Goal: Task Accomplishment & Management: Use online tool/utility

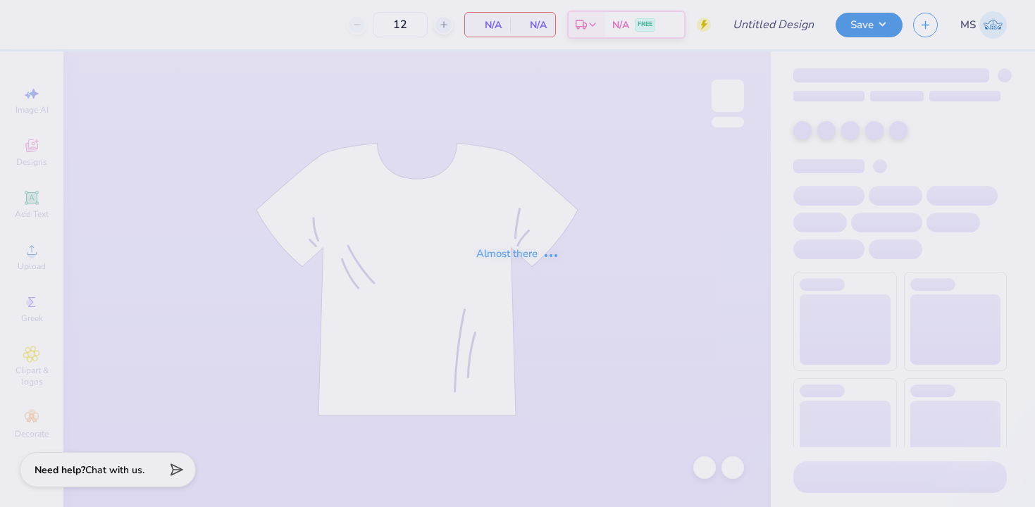
type input "Forme rev night shirt"
type input "56"
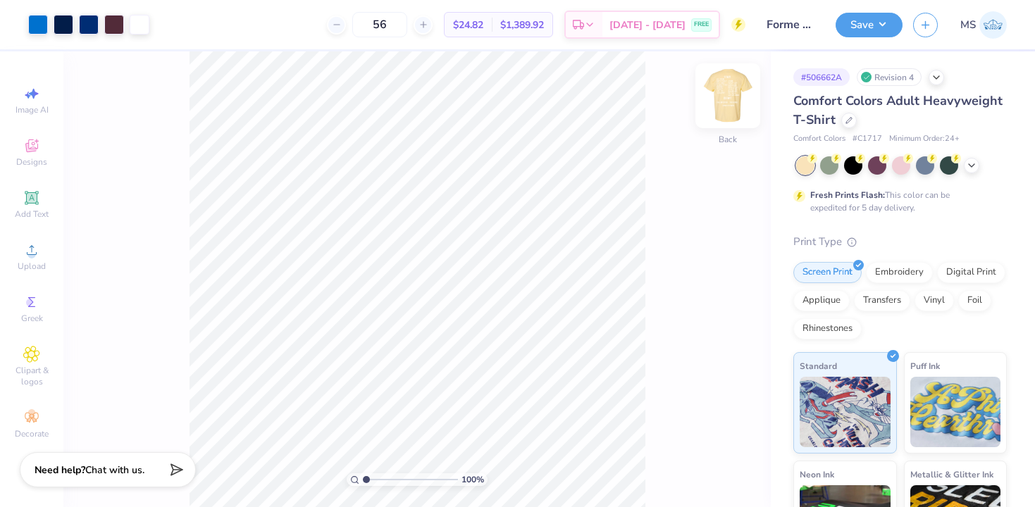
click at [730, 104] on img at bounding box center [727, 96] width 56 height 56
click at [730, 104] on img at bounding box center [728, 96] width 28 height 28
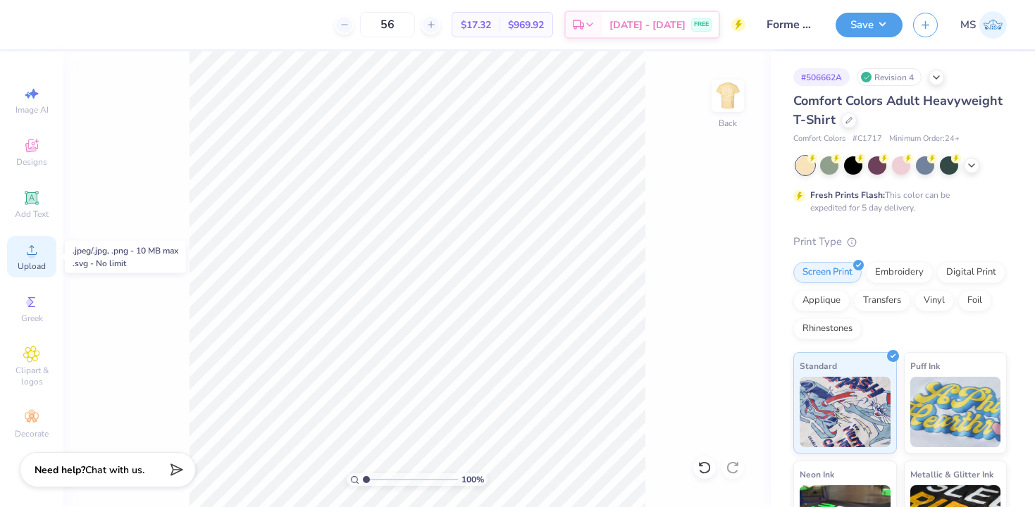
click at [34, 267] on span "Upload" at bounding box center [32, 266] width 28 height 11
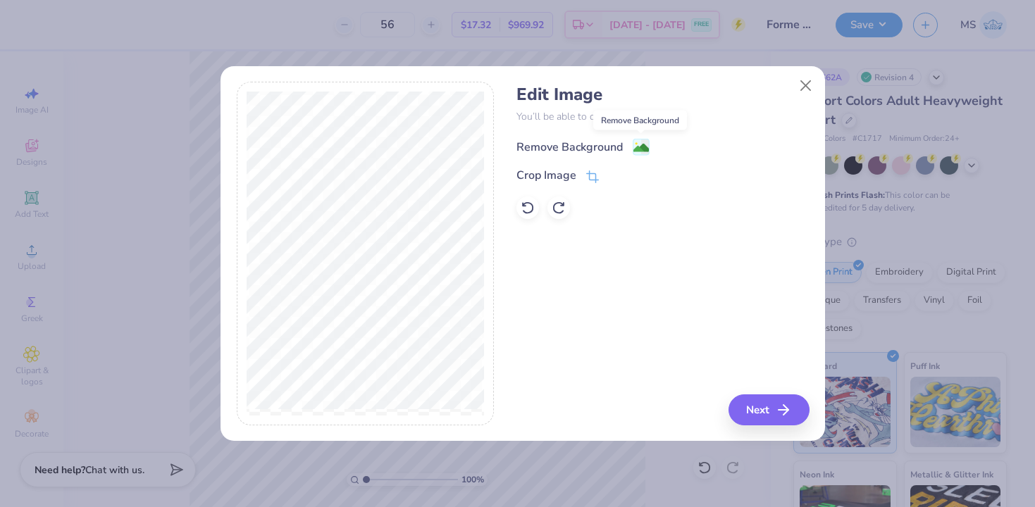
click at [636, 144] on image at bounding box center [640, 147] width 15 height 15
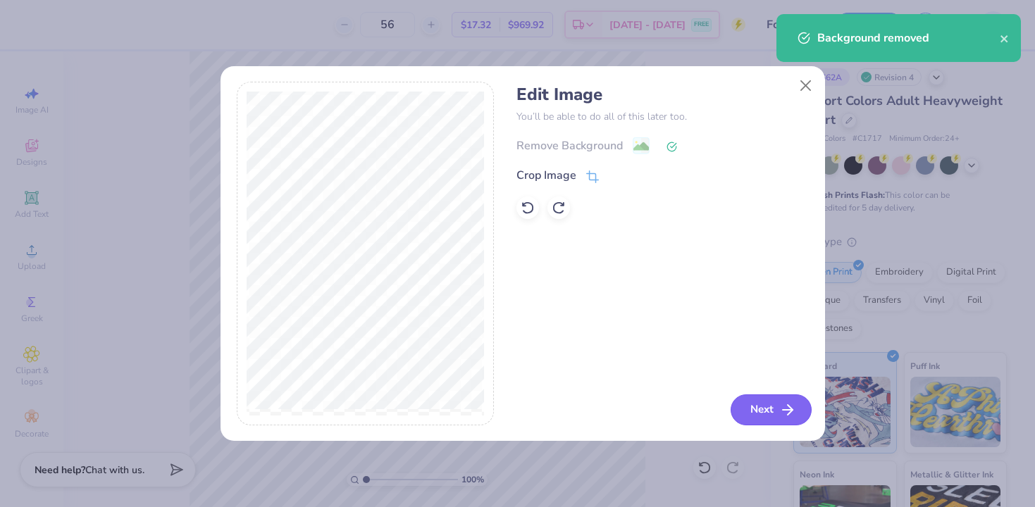
click at [769, 411] on button "Next" at bounding box center [770, 409] width 81 height 31
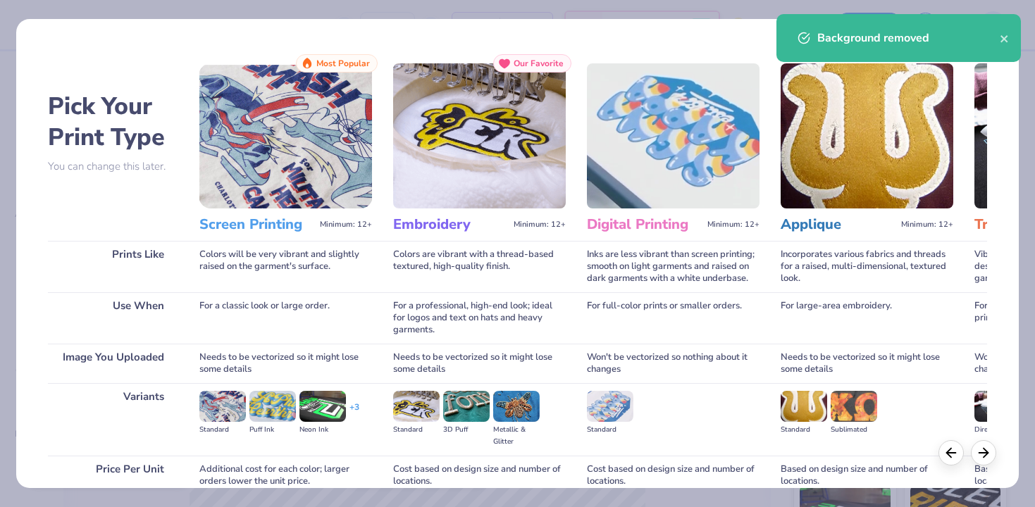
scroll to position [125, 0]
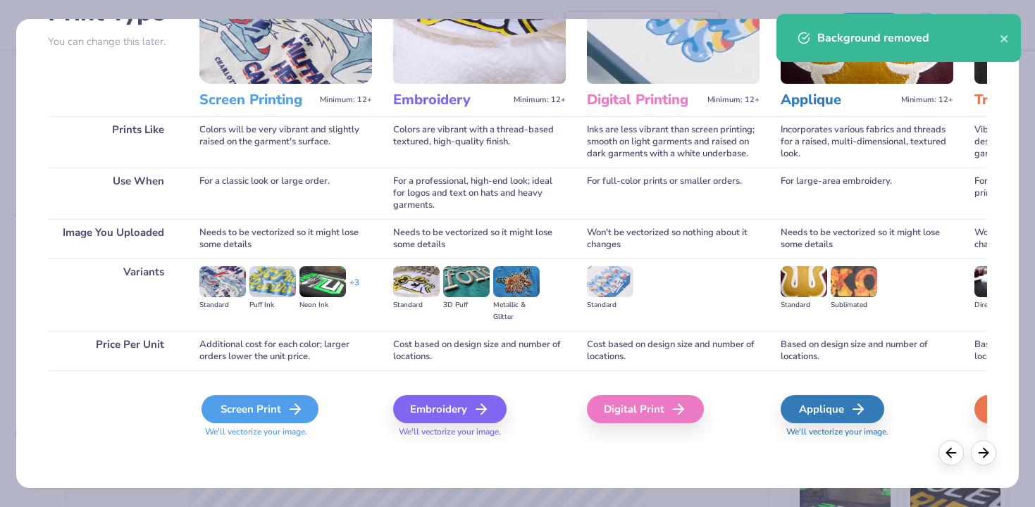
click at [276, 405] on div "Screen Print" at bounding box center [259, 409] width 117 height 28
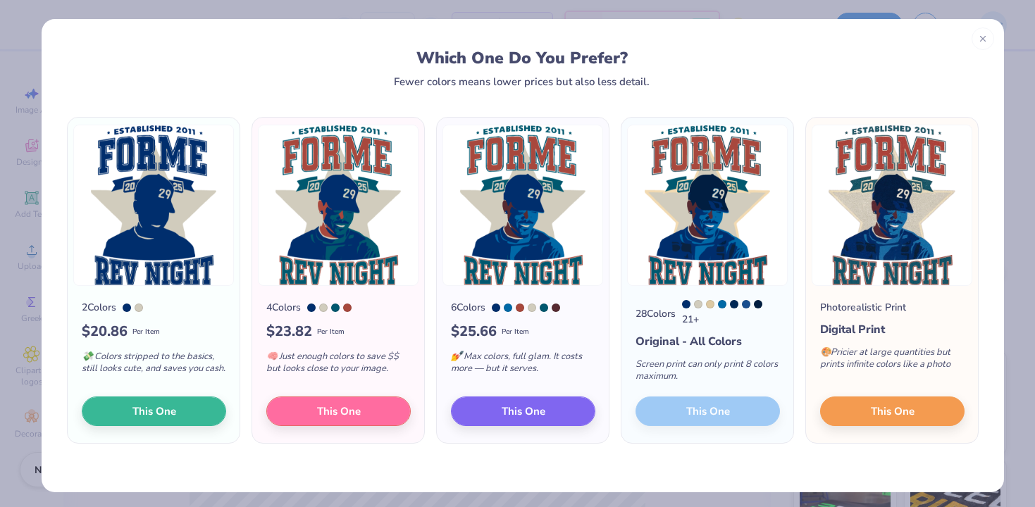
click at [711, 411] on div "28 Colors 21 + Original - All Colors Screen print can only print 8 colors maxim…" at bounding box center [707, 364] width 172 height 157
click at [704, 382] on div "Screen print can only print 8 colors maximum." at bounding box center [707, 373] width 144 height 46
click at [693, 299] on div "28 Colors 21 + Original - All Colors Screen print can only print 8 colors maxim…" at bounding box center [707, 364] width 172 height 157
click at [694, 304] on div at bounding box center [698, 304] width 8 height 8
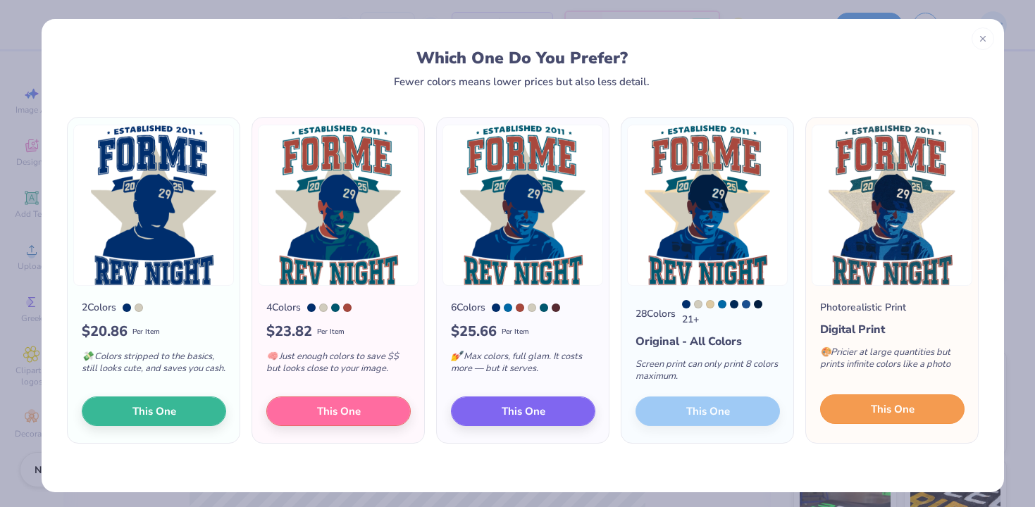
click at [887, 413] on span "This One" at bounding box center [893, 409] width 44 height 16
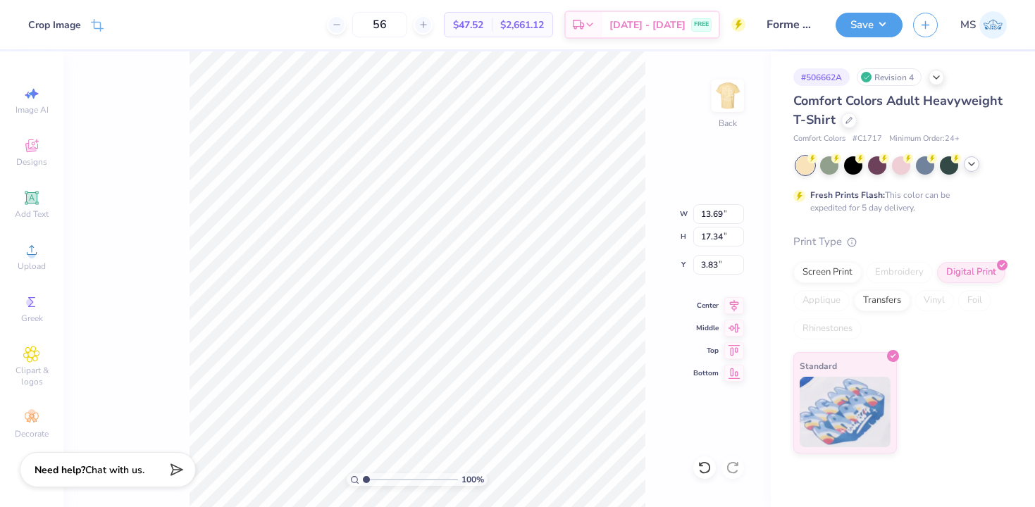
click at [968, 166] on icon at bounding box center [971, 163] width 11 height 11
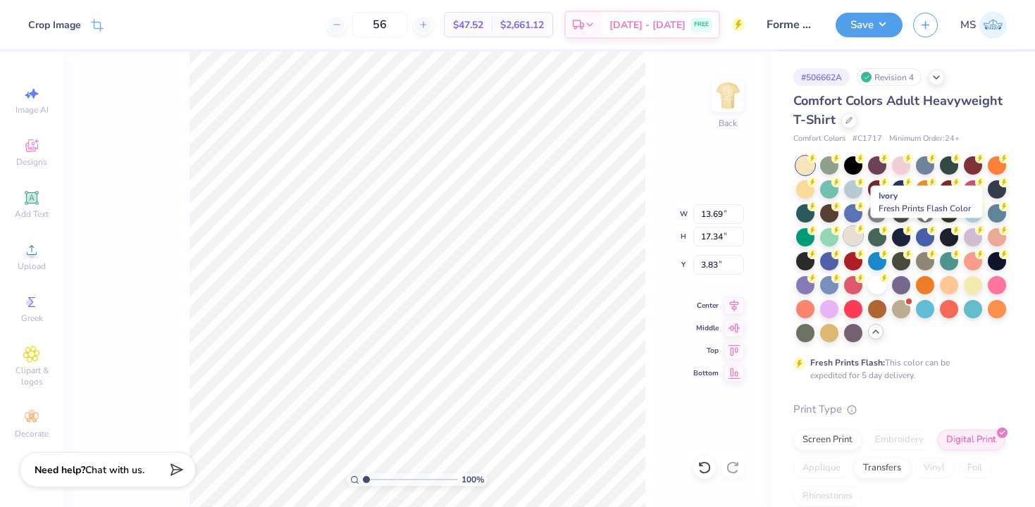
click at [862, 241] on div at bounding box center [853, 236] width 18 height 18
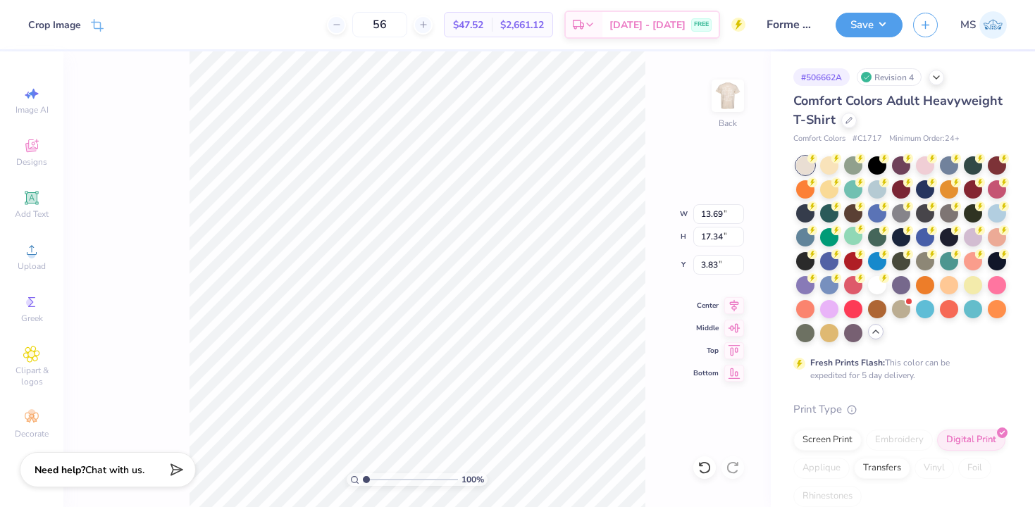
type input "3.00"
click at [837, 449] on div "Screen Print" at bounding box center [827, 438] width 68 height 21
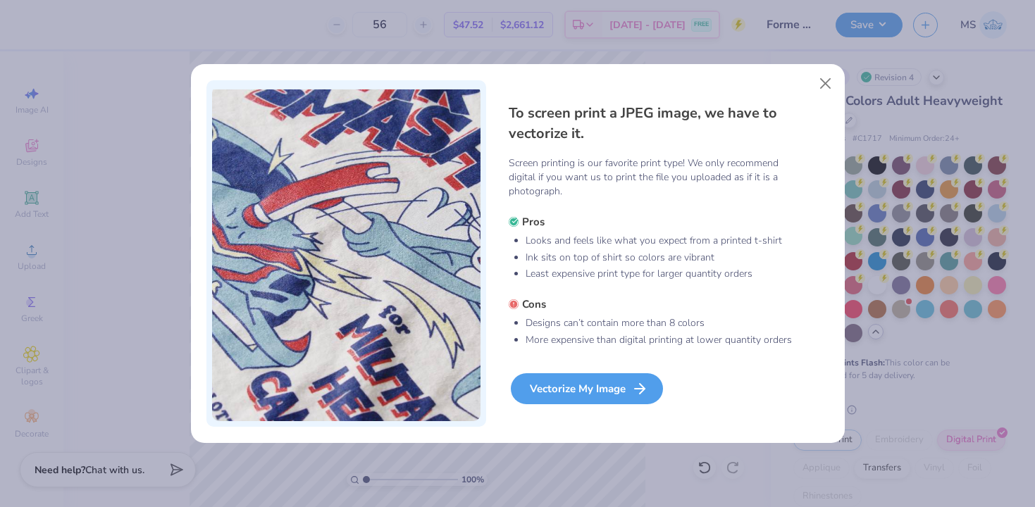
click at [606, 389] on div "Vectorize My Image" at bounding box center [587, 388] width 152 height 31
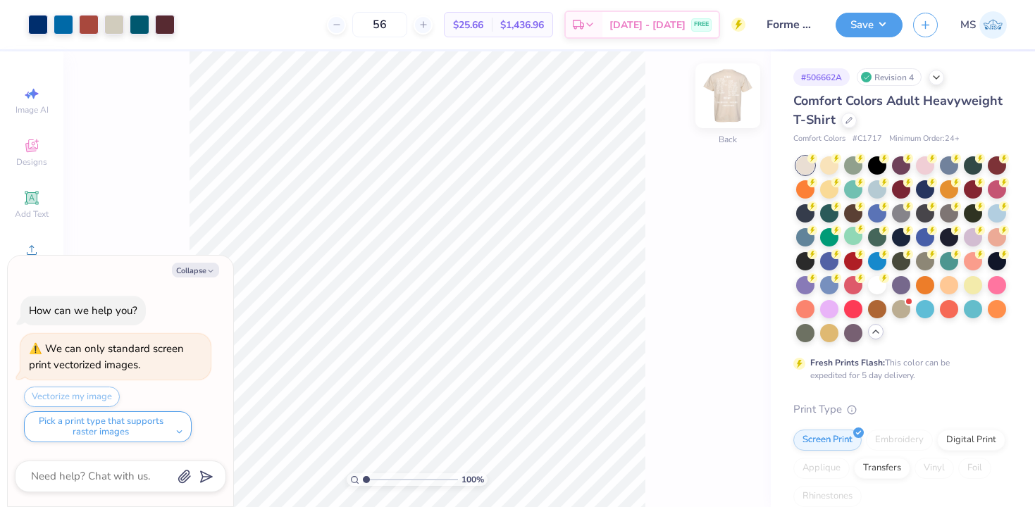
click at [725, 100] on img at bounding box center [727, 96] width 56 height 56
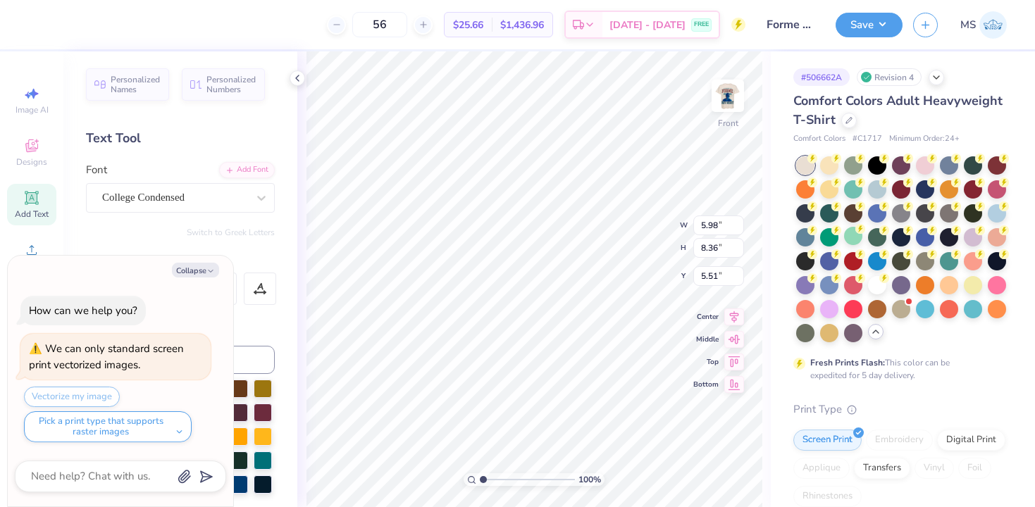
type textarea "x"
type input "5.97"
type input "8.23"
type input "4.43"
type textarea "x"
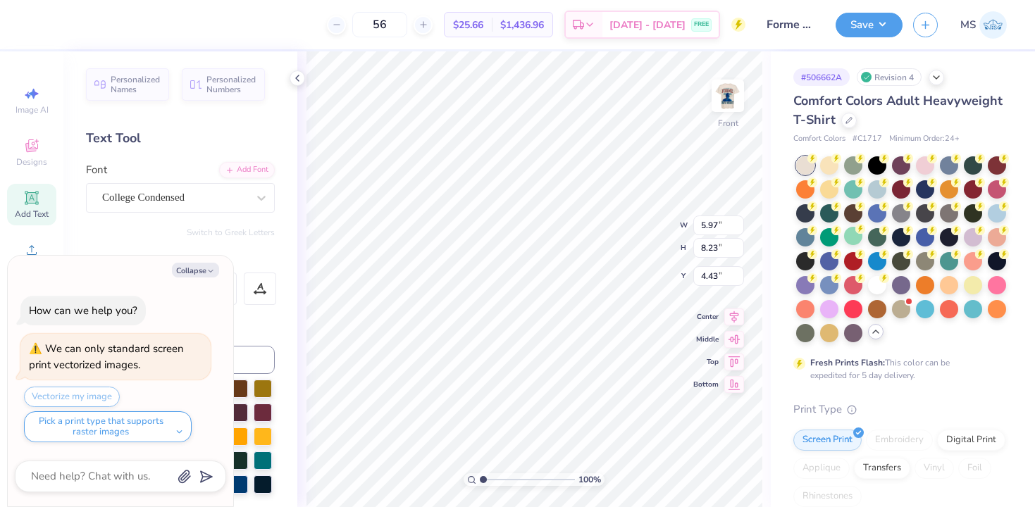
type input "5.98"
type input "8.36"
type input "5.51"
type textarea "x"
type input "4.30"
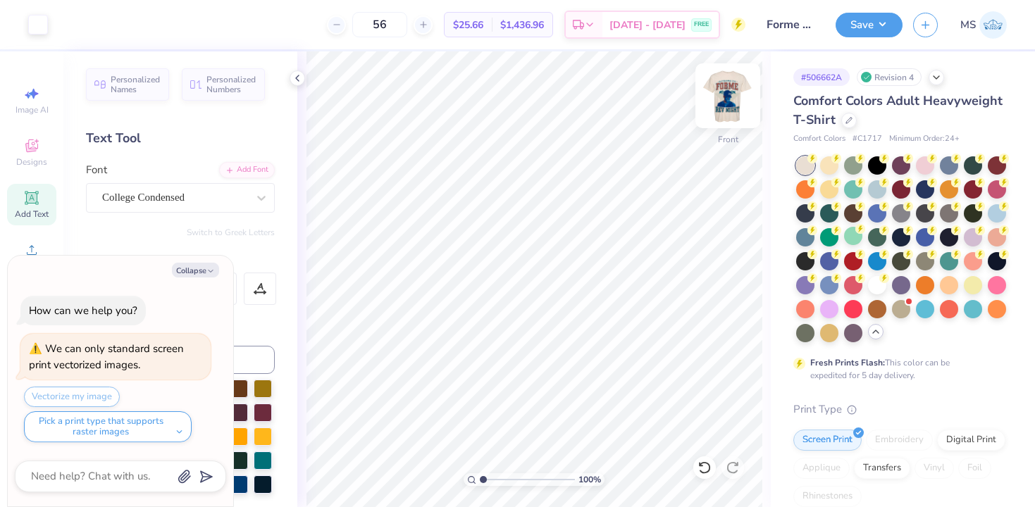
click at [721, 110] on img at bounding box center [727, 96] width 56 height 56
click at [724, 91] on img at bounding box center [727, 96] width 56 height 56
click at [35, 23] on div at bounding box center [38, 23] width 20 height 20
type textarea "x"
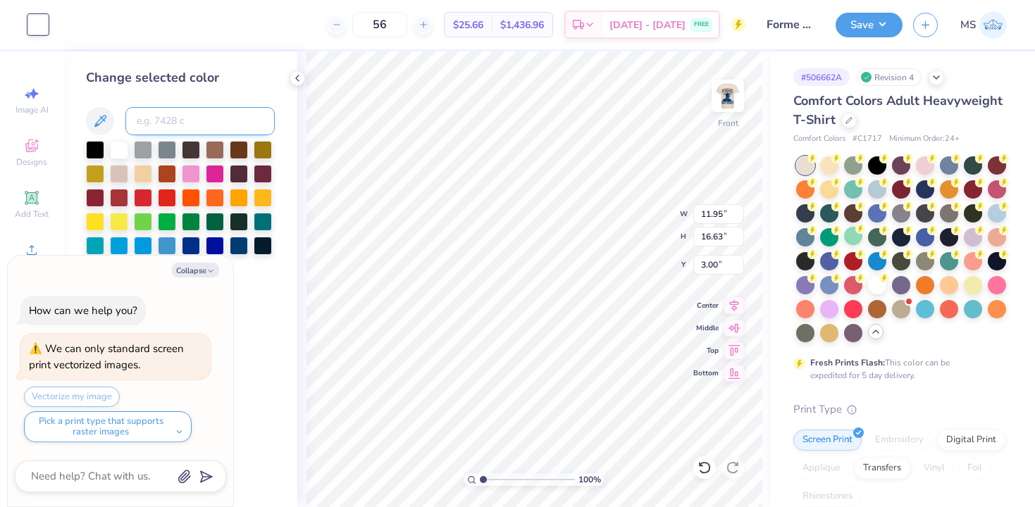
click at [182, 122] on input at bounding box center [199, 121] width 149 height 28
type input "194"
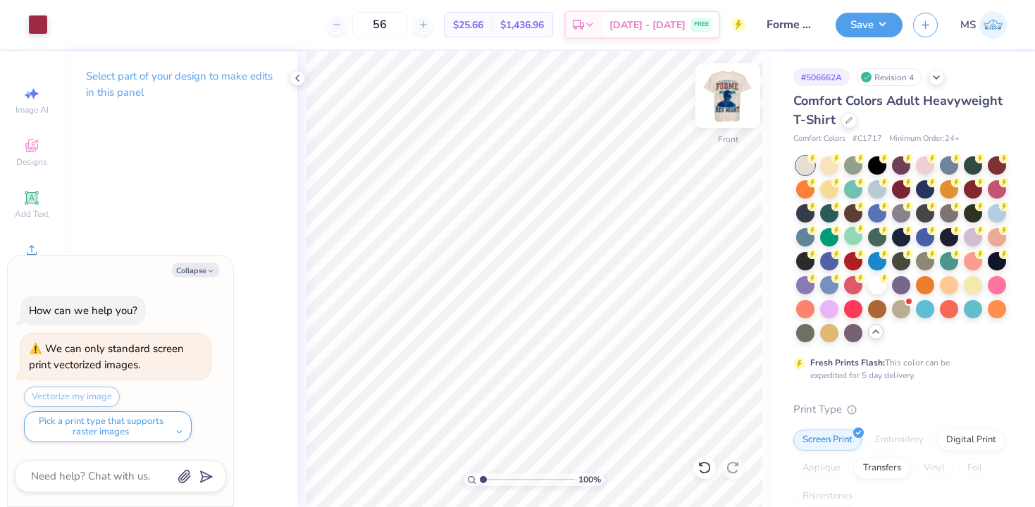
click at [718, 94] on img at bounding box center [727, 96] width 56 height 56
click at [725, 100] on img at bounding box center [727, 96] width 56 height 56
click at [36, 14] on div at bounding box center [38, 23] width 20 height 20
type textarea "x"
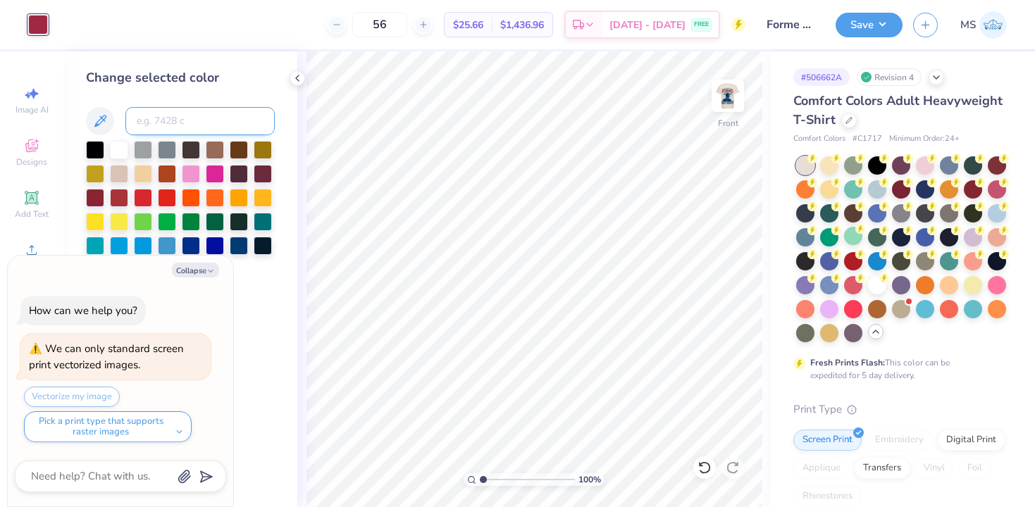
click at [154, 116] on input at bounding box center [199, 121] width 149 height 28
type input "294"
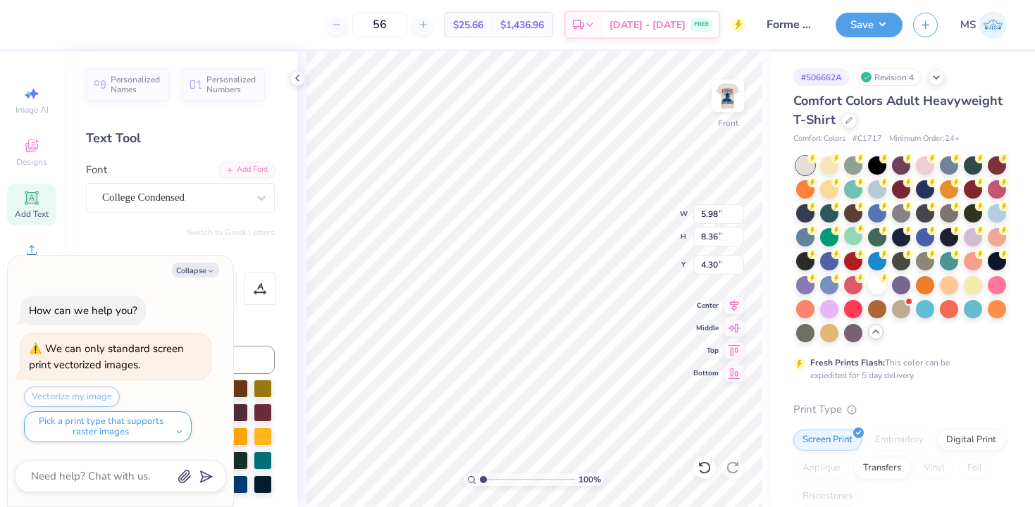
type textarea "x"
type input "5.97"
type input "8.23"
type input "4.43"
type textarea "x"
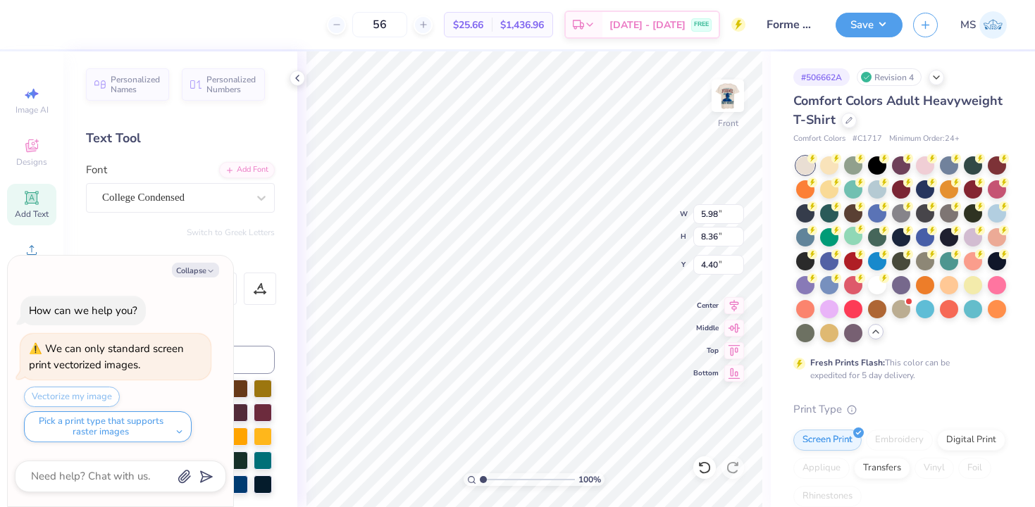
type input "4.46"
click at [721, 102] on img at bounding box center [727, 96] width 56 height 56
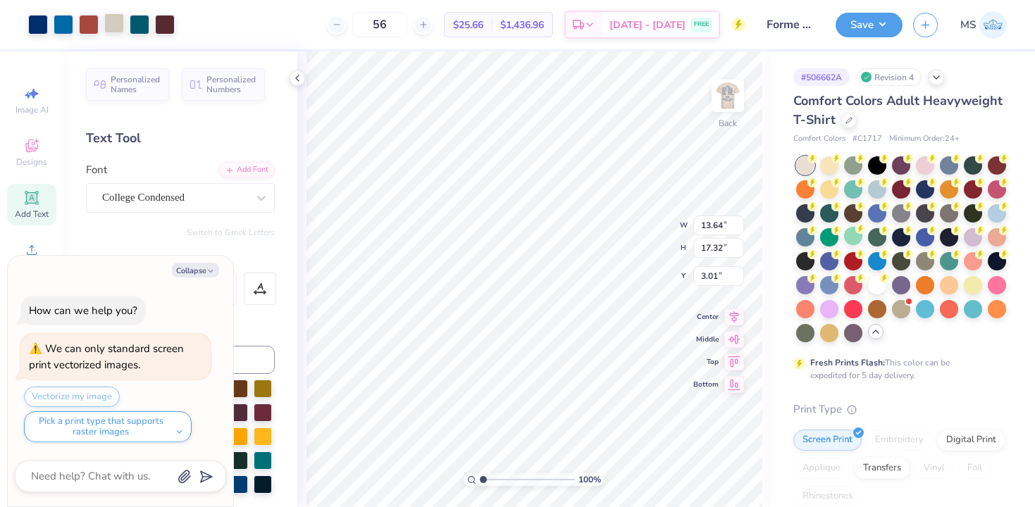
click at [118, 25] on div at bounding box center [114, 23] width 20 height 20
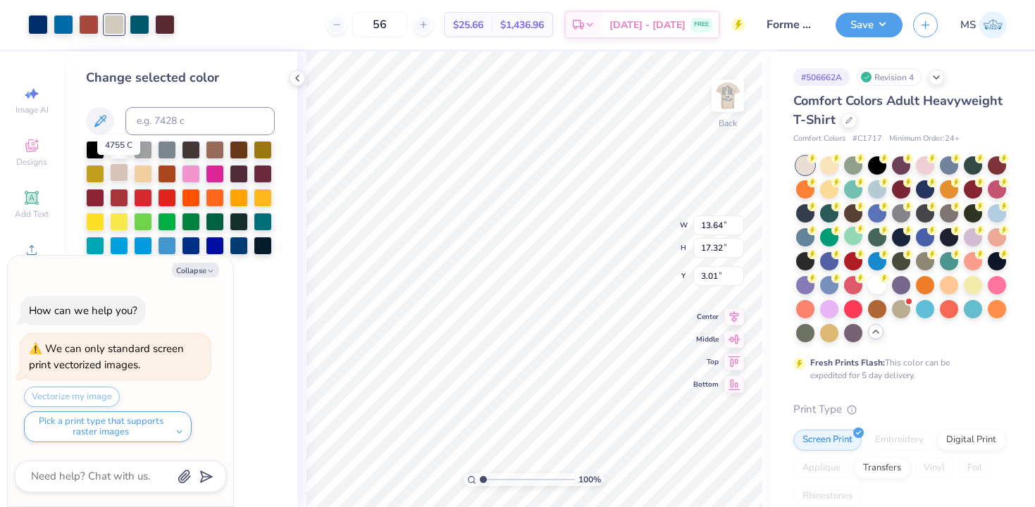
click at [121, 173] on div at bounding box center [119, 172] width 18 height 18
click at [196, 273] on button "Collapse" at bounding box center [195, 270] width 47 height 15
type textarea "x"
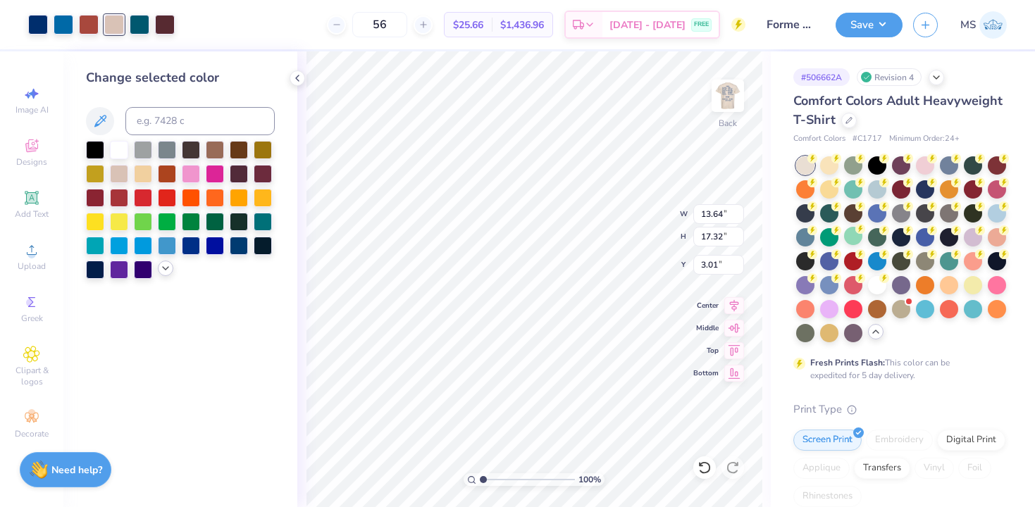
click at [160, 268] on icon at bounding box center [165, 268] width 11 height 11
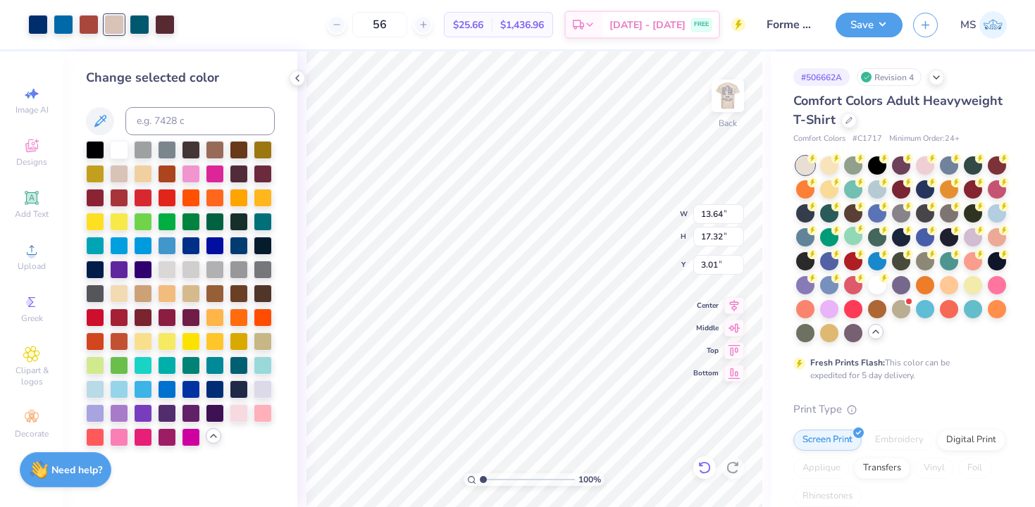
click at [702, 468] on icon at bounding box center [704, 468] width 14 height 14
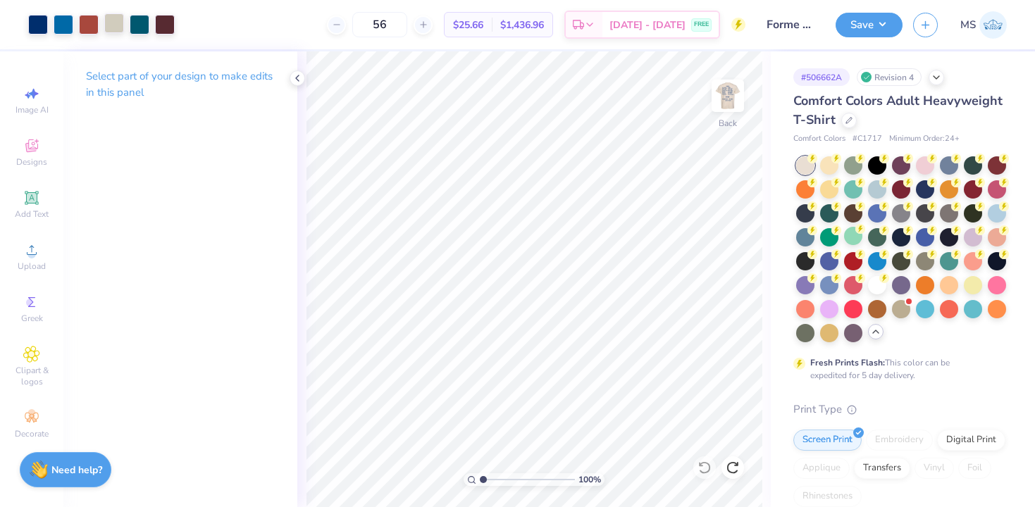
click at [116, 18] on div at bounding box center [114, 23] width 20 height 20
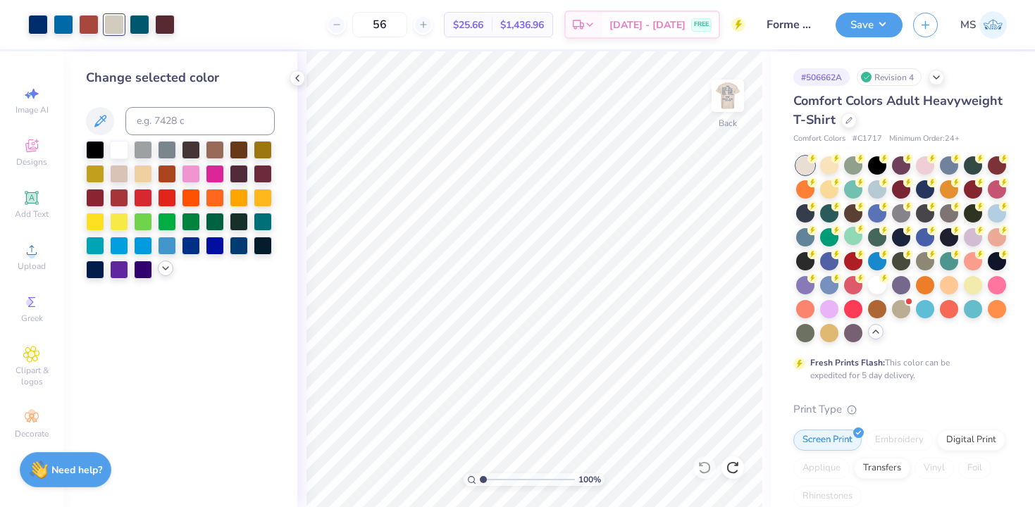
click at [161, 263] on icon at bounding box center [165, 268] width 11 height 11
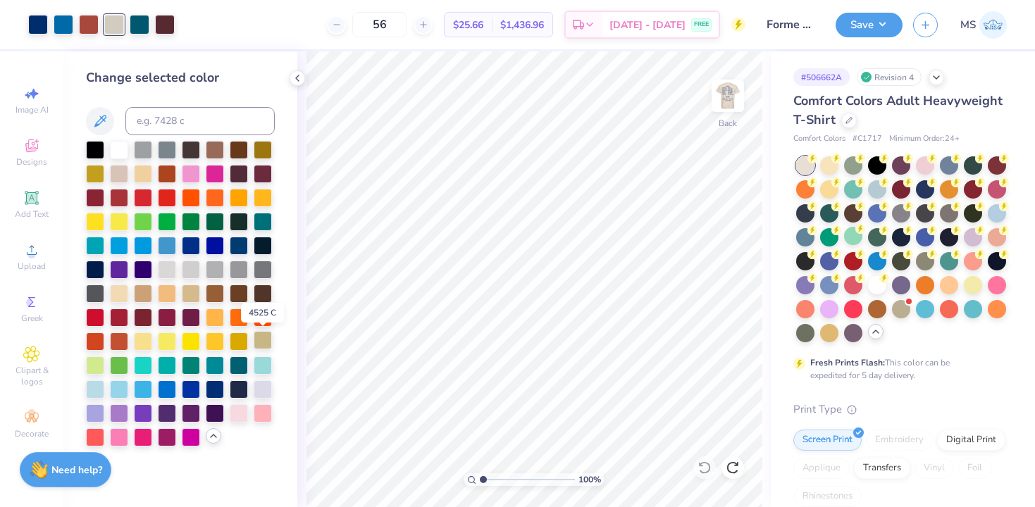
click at [254, 343] on div at bounding box center [263, 340] width 18 height 18
click at [705, 466] on icon at bounding box center [704, 468] width 14 height 14
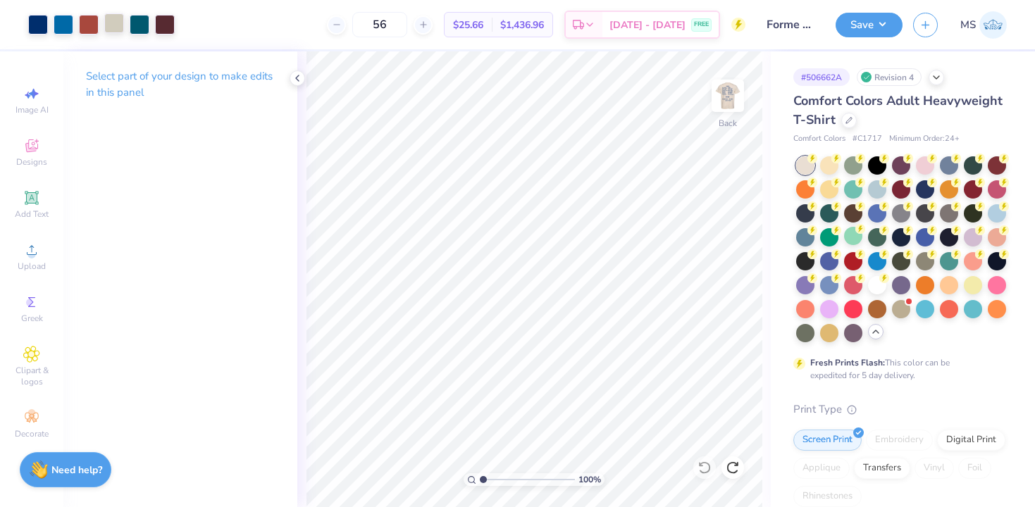
click at [118, 27] on div at bounding box center [114, 23] width 20 height 20
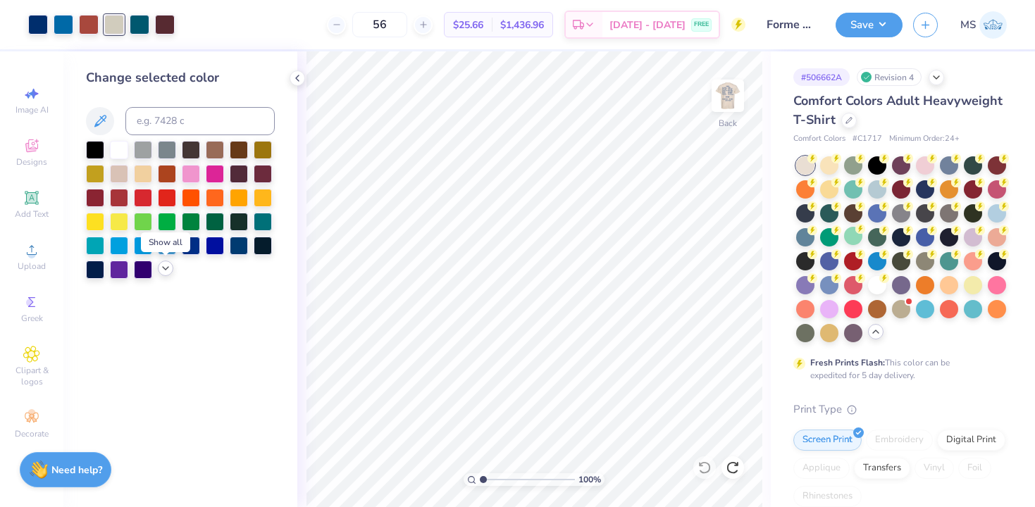
click at [166, 272] on icon at bounding box center [165, 268] width 11 height 11
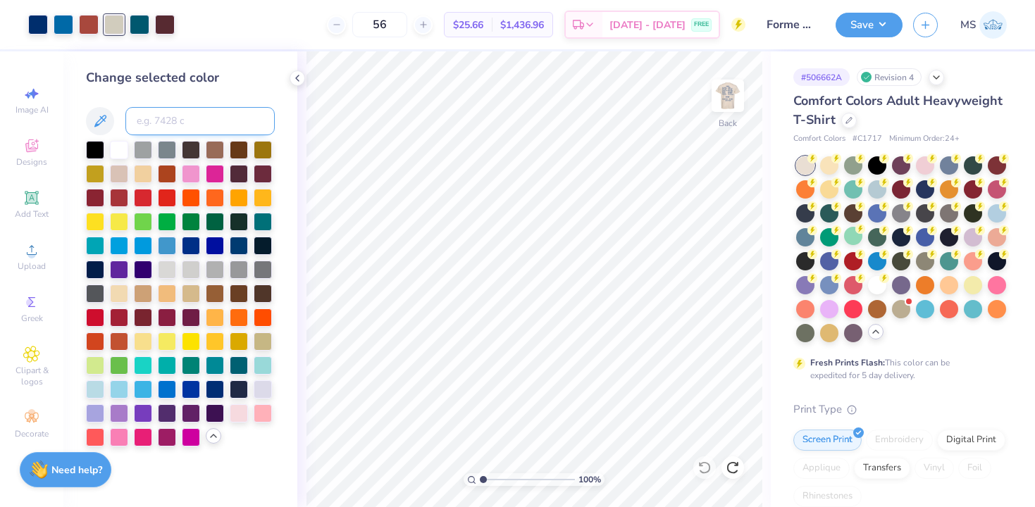
click at [156, 120] on input at bounding box center [199, 121] width 149 height 28
type input "7535"
type input "7536"
type input "7533"
type input "7534"
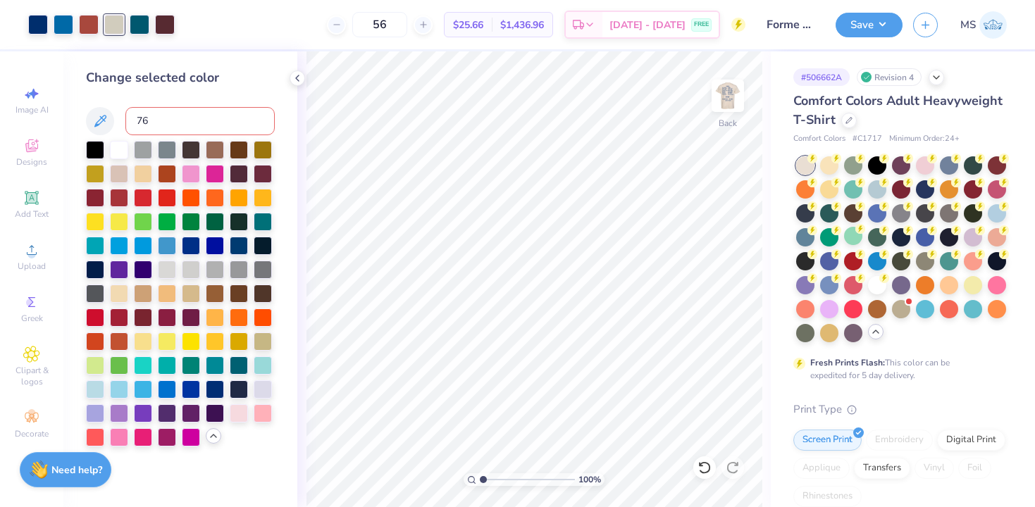
type input "7"
click at [868, 30] on button "Save" at bounding box center [868, 23] width 67 height 25
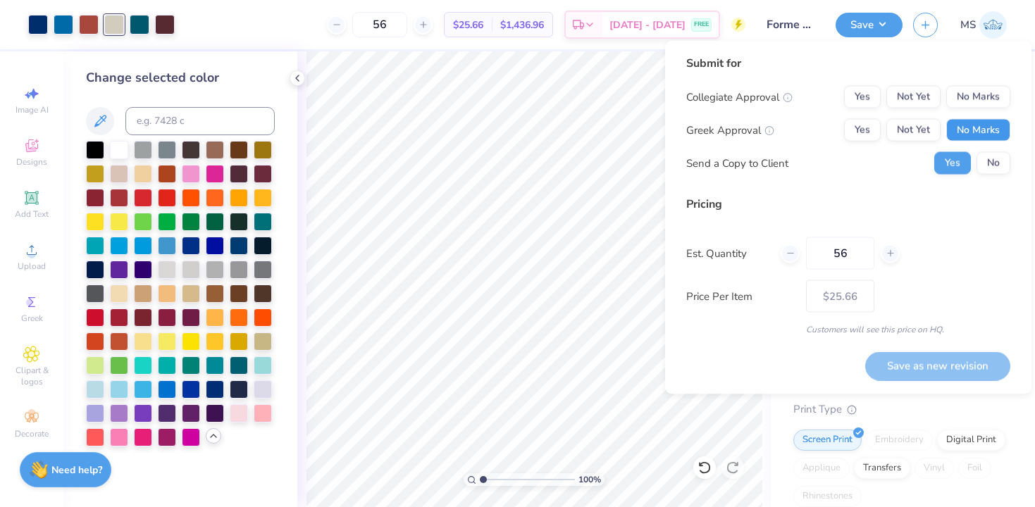
click at [969, 129] on button "No Marks" at bounding box center [978, 130] width 64 height 23
click at [1000, 166] on button "No" at bounding box center [993, 163] width 34 height 23
click at [983, 96] on button "No Marks" at bounding box center [978, 97] width 64 height 23
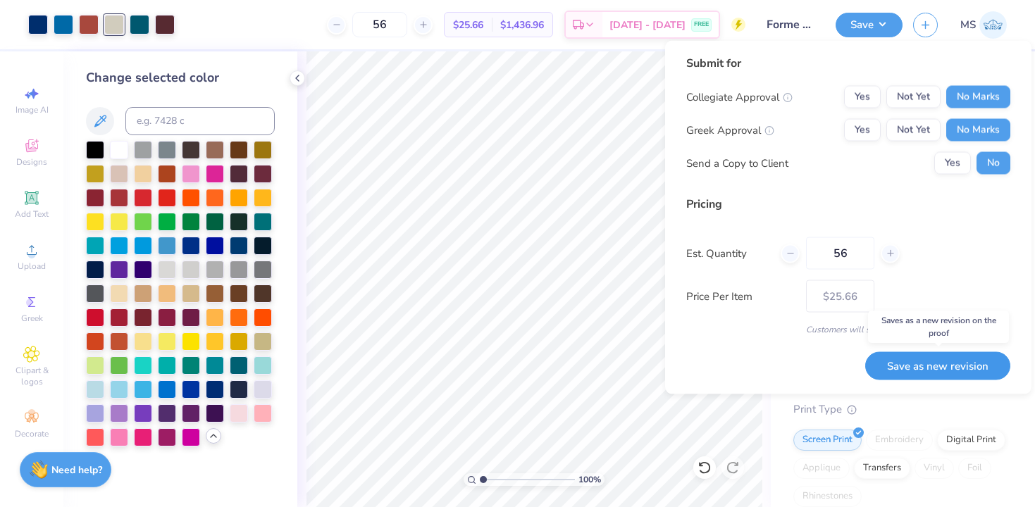
click at [947, 366] on button "Save as new revision" at bounding box center [937, 365] width 145 height 29
type input "$25.66"
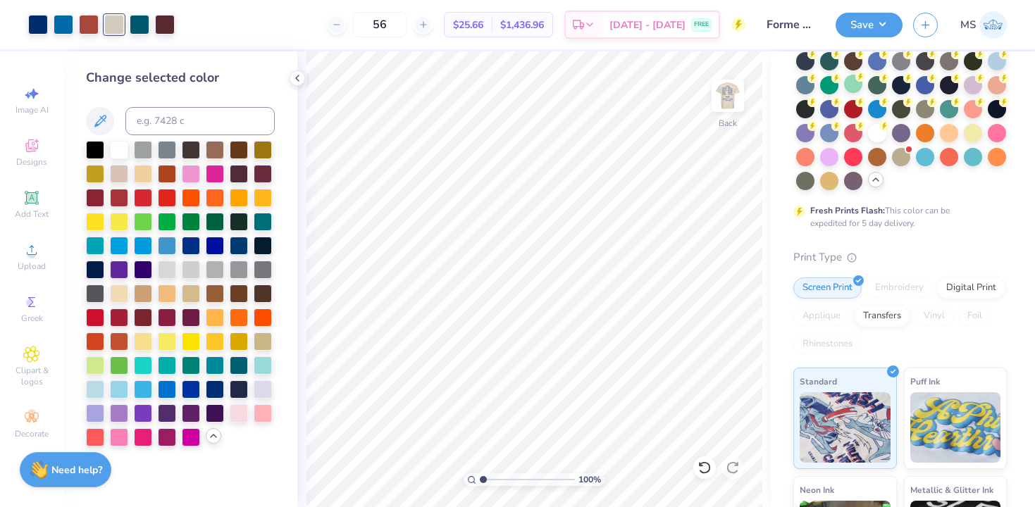
scroll to position [176, 0]
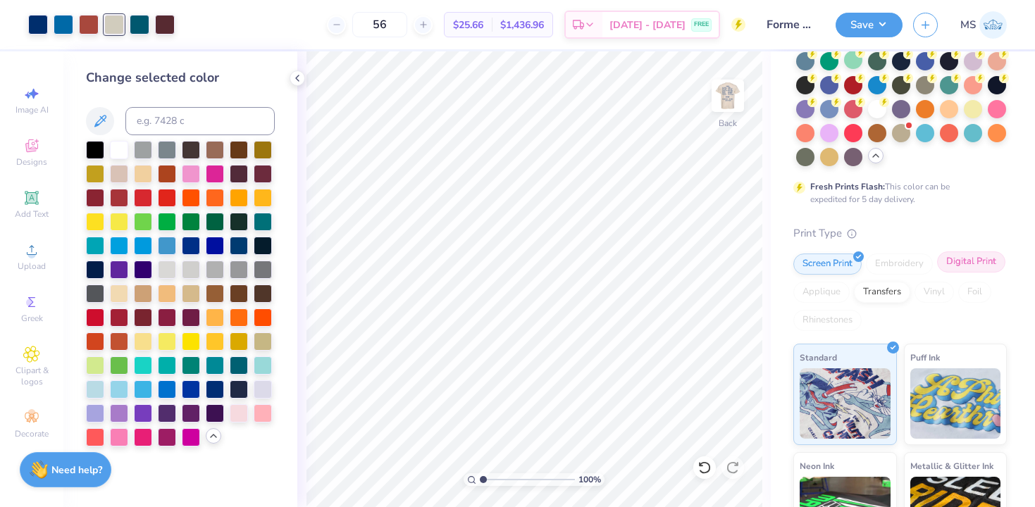
click at [937, 273] on div "Digital Print" at bounding box center [971, 261] width 68 height 21
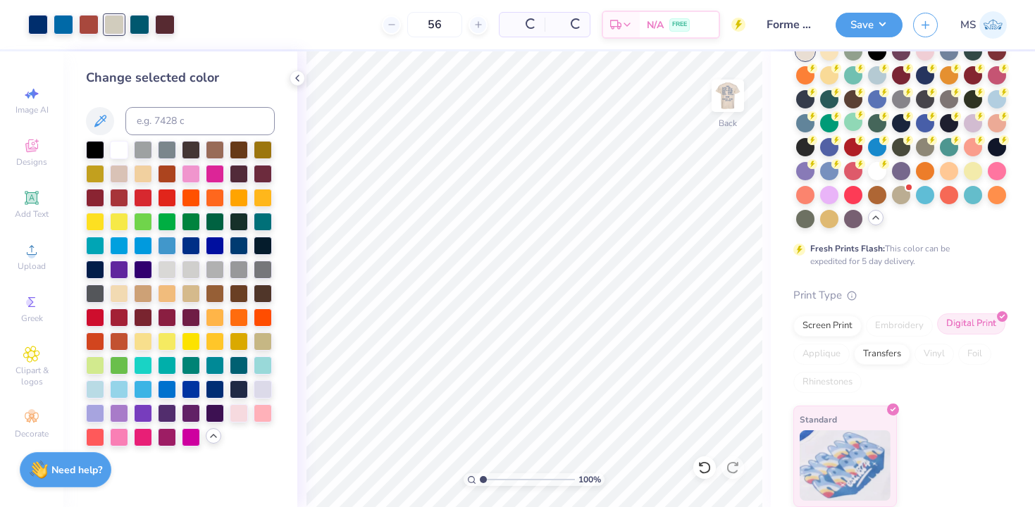
scroll to position [138, 0]
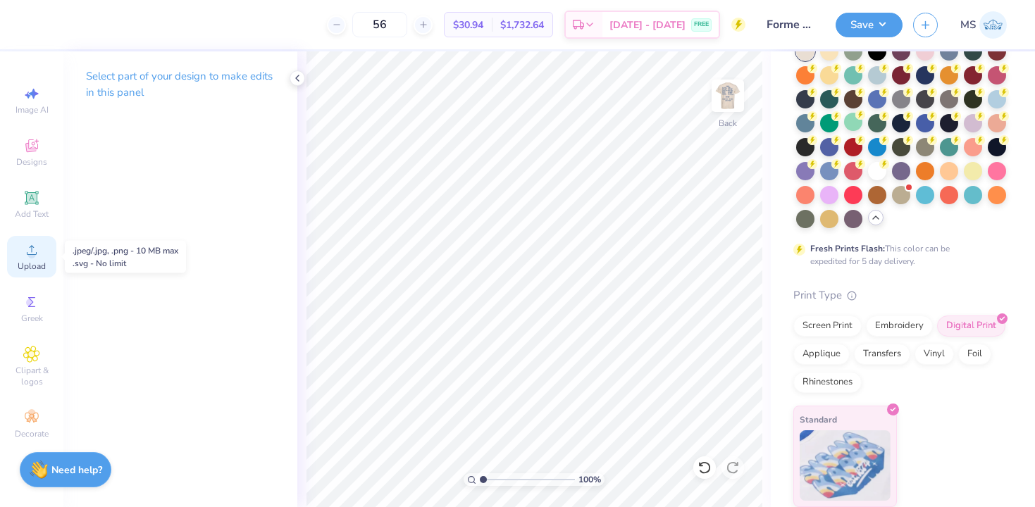
click at [29, 259] on div "Upload" at bounding box center [31, 257] width 49 height 42
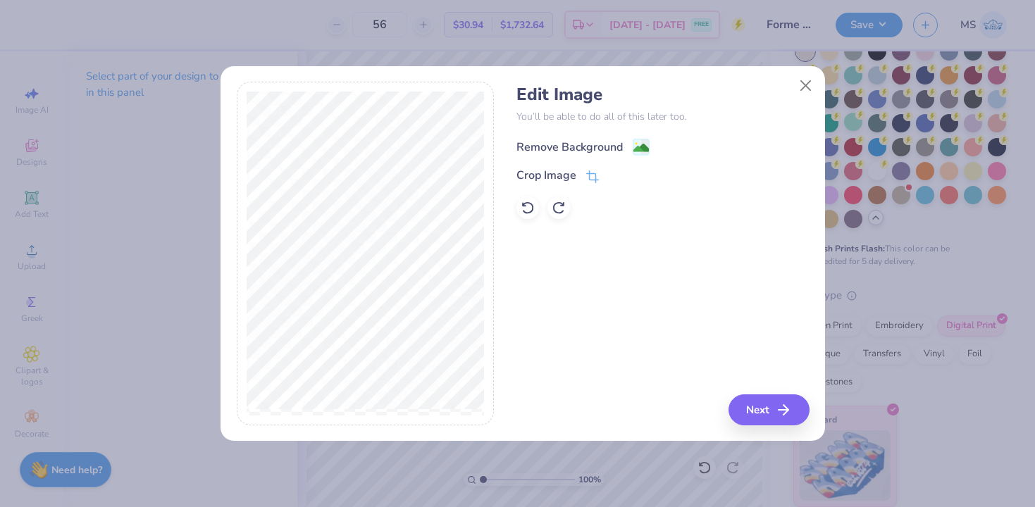
click at [634, 143] on image at bounding box center [640, 147] width 15 height 15
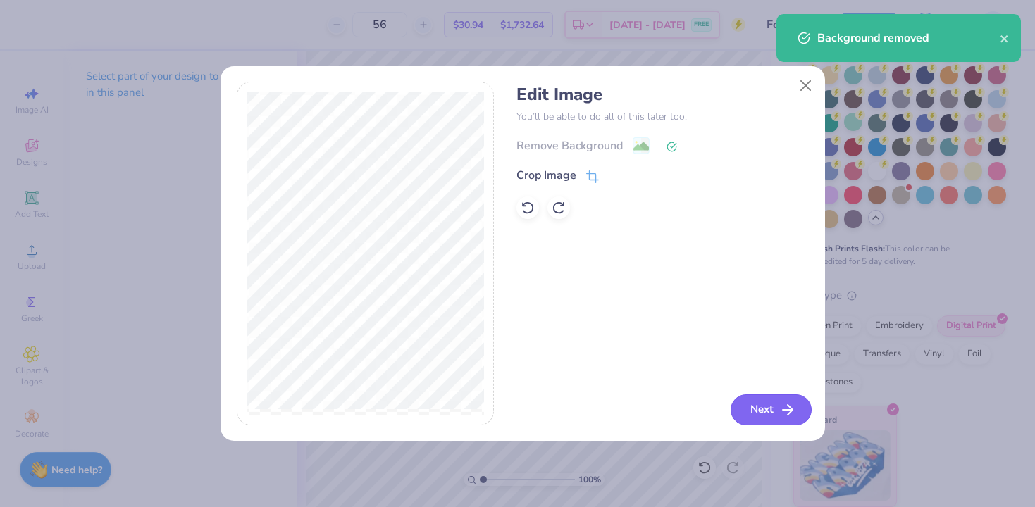
click at [747, 411] on button "Next" at bounding box center [770, 409] width 81 height 31
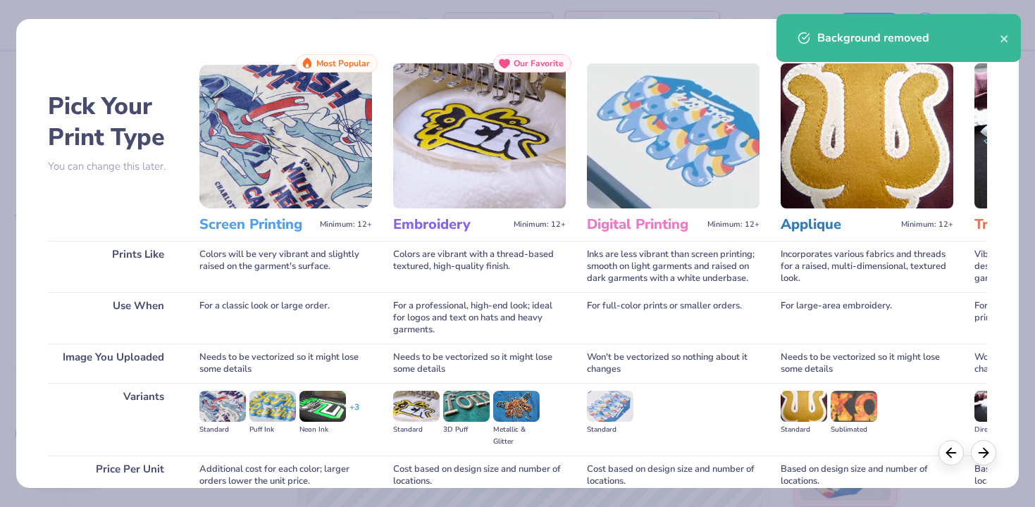
scroll to position [125, 0]
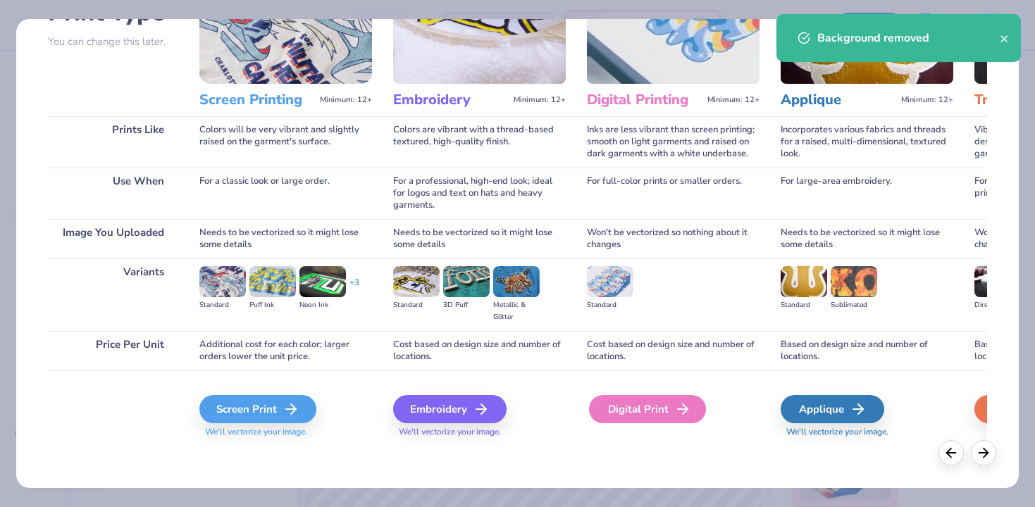
click at [634, 402] on div "Digital Print" at bounding box center [647, 409] width 117 height 28
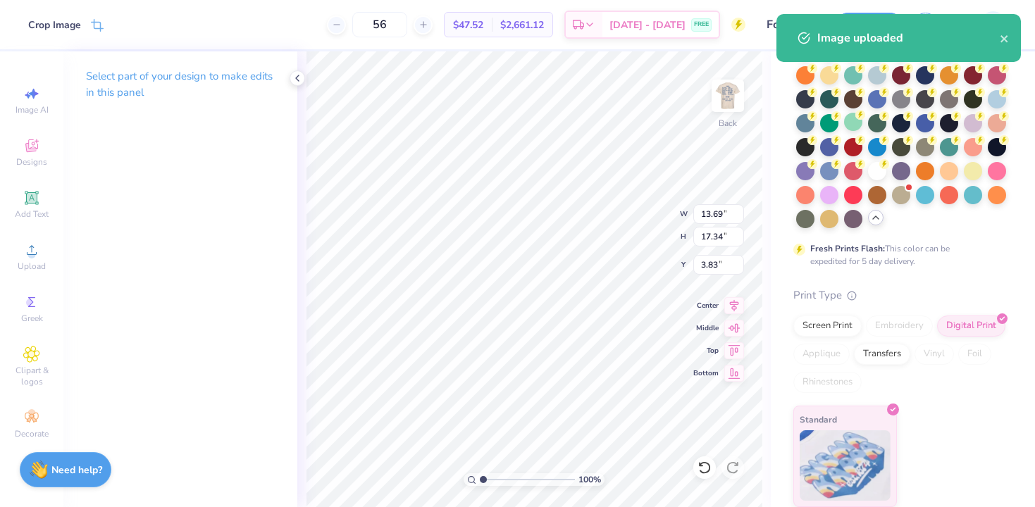
type input "3.00"
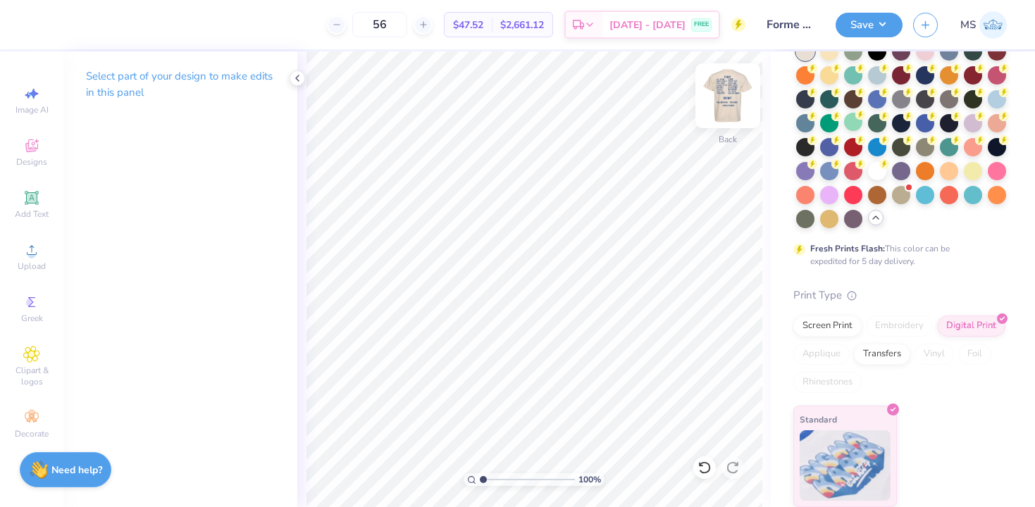
click at [730, 109] on img at bounding box center [727, 96] width 56 height 56
click at [292, 75] on icon at bounding box center [297, 78] width 11 height 11
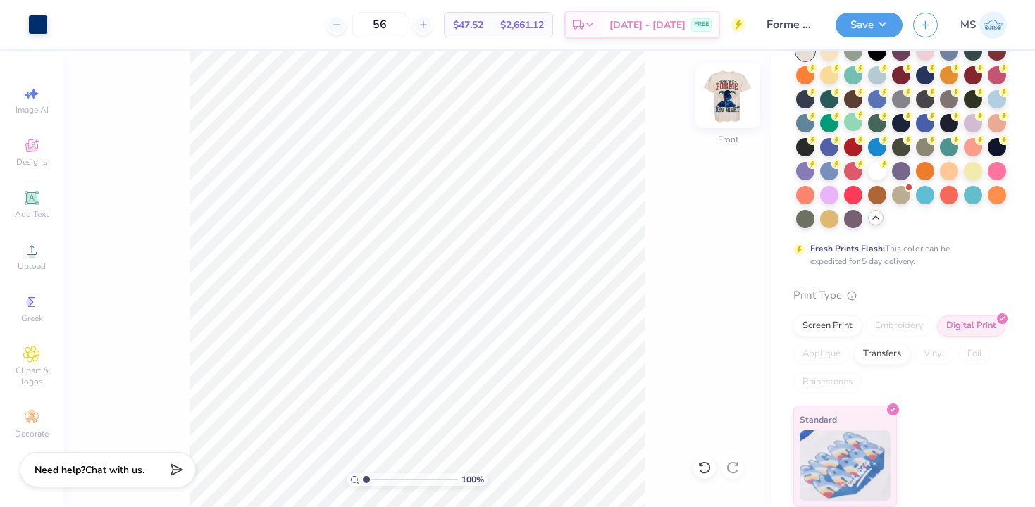
click at [745, 105] on img at bounding box center [727, 96] width 56 height 56
click at [856, 23] on button "Save" at bounding box center [868, 23] width 67 height 25
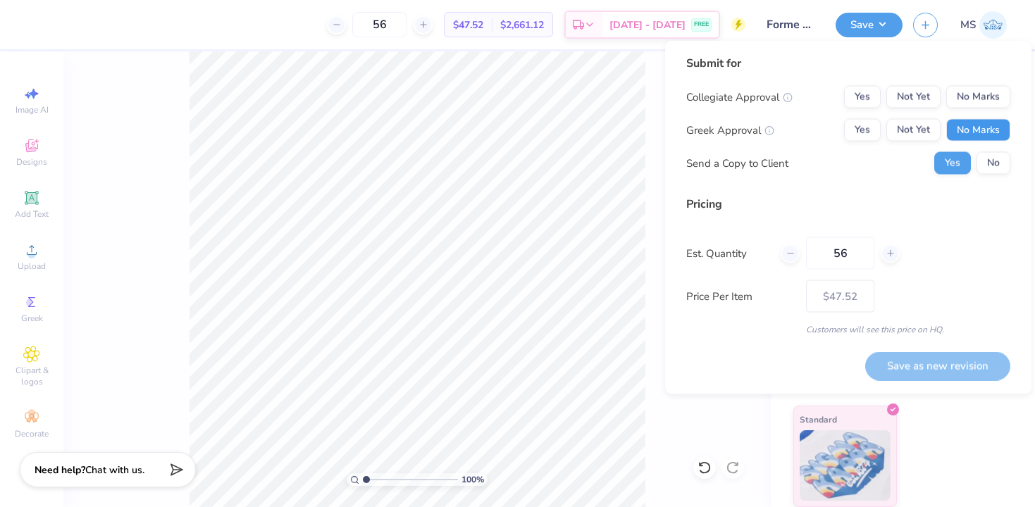
click at [960, 133] on button "No Marks" at bounding box center [978, 130] width 64 height 23
click at [998, 164] on button "No" at bounding box center [993, 163] width 34 height 23
click at [982, 100] on button "No Marks" at bounding box center [978, 97] width 64 height 23
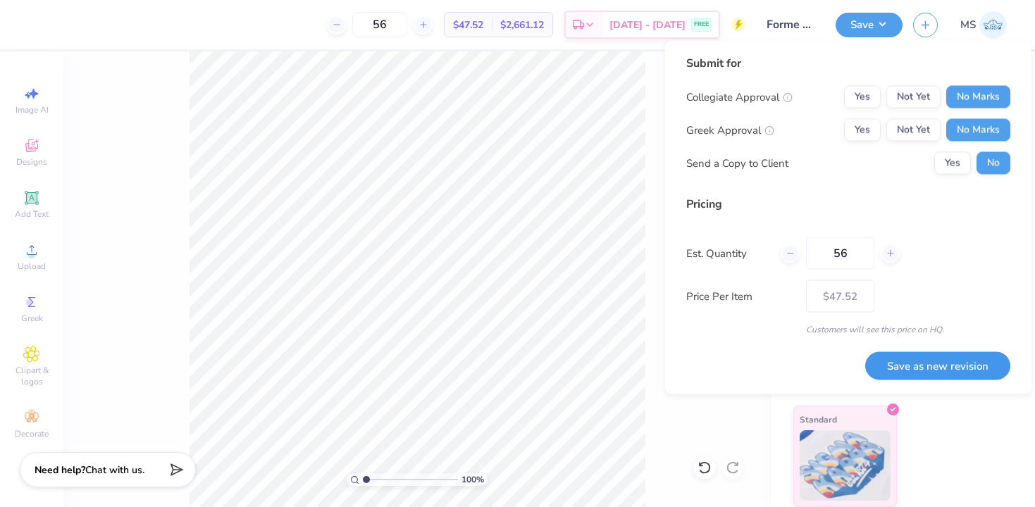
click at [947, 359] on button "Save as new revision" at bounding box center [937, 365] width 145 height 29
type input "$47.52"
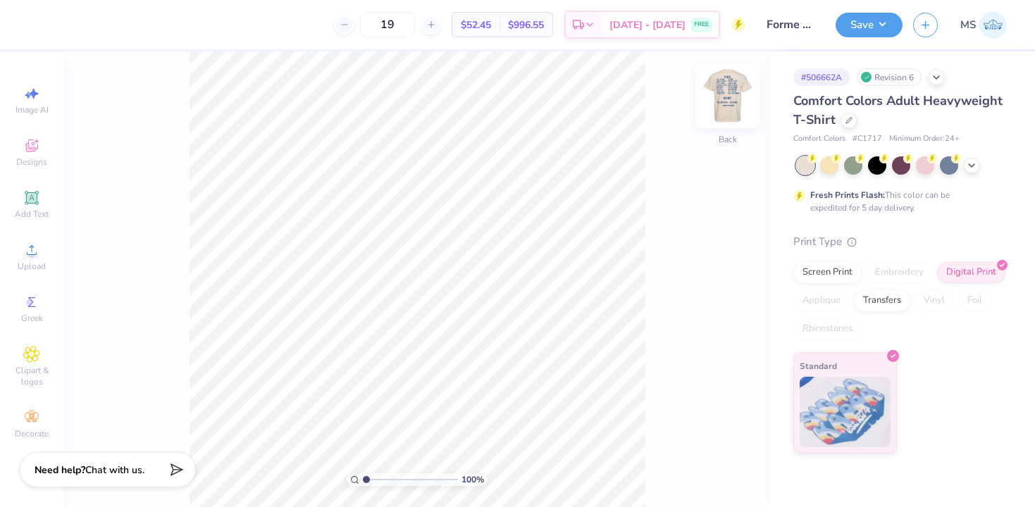
click at [733, 105] on img at bounding box center [727, 96] width 56 height 56
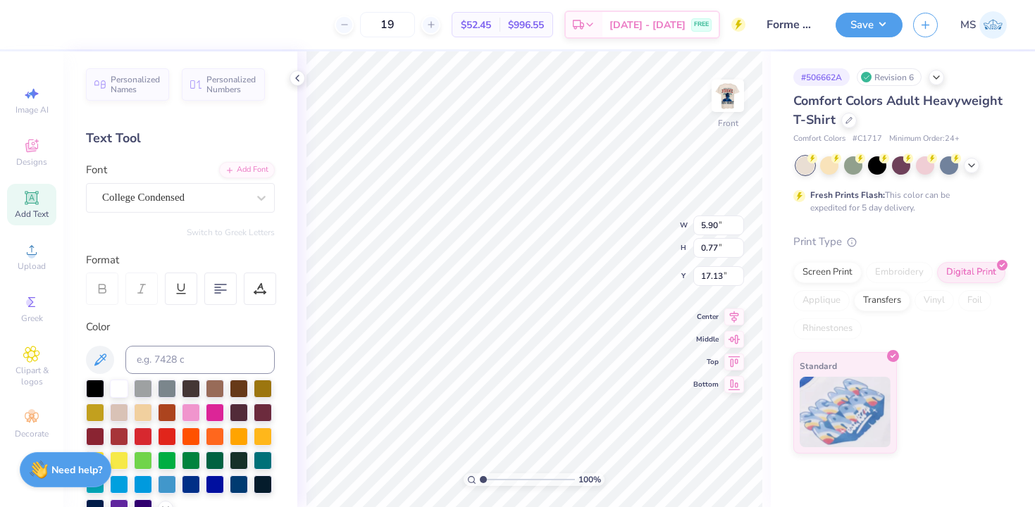
scroll to position [11, 5]
type textarea "caroline olson"
type input "5.97"
type input "8.23"
type input "4.53"
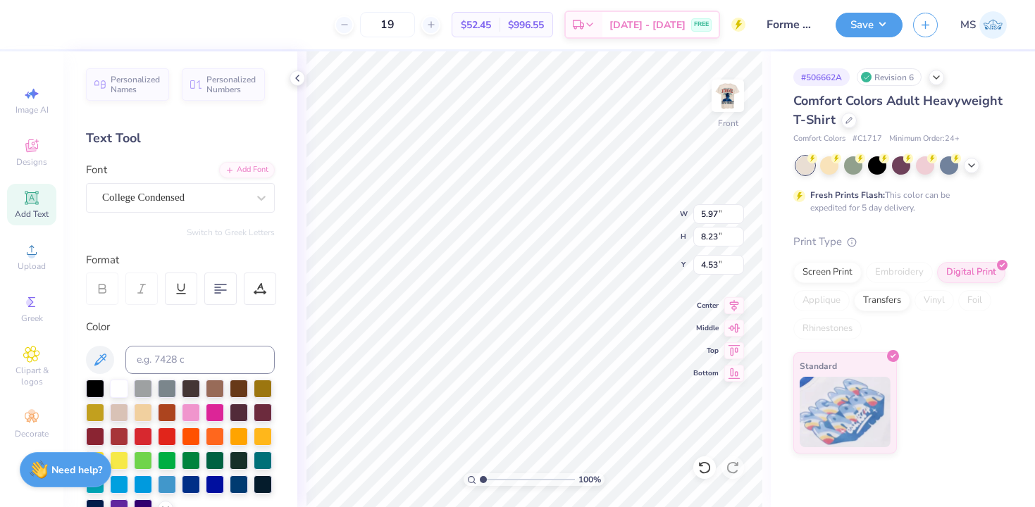
scroll to position [19, 6]
type textarea "Abby Millner Andrew Vassilas Aubrie ramsey collin blackstock ellie frost dani b…"
type input "5.98"
type input "8.36"
type input "4.46"
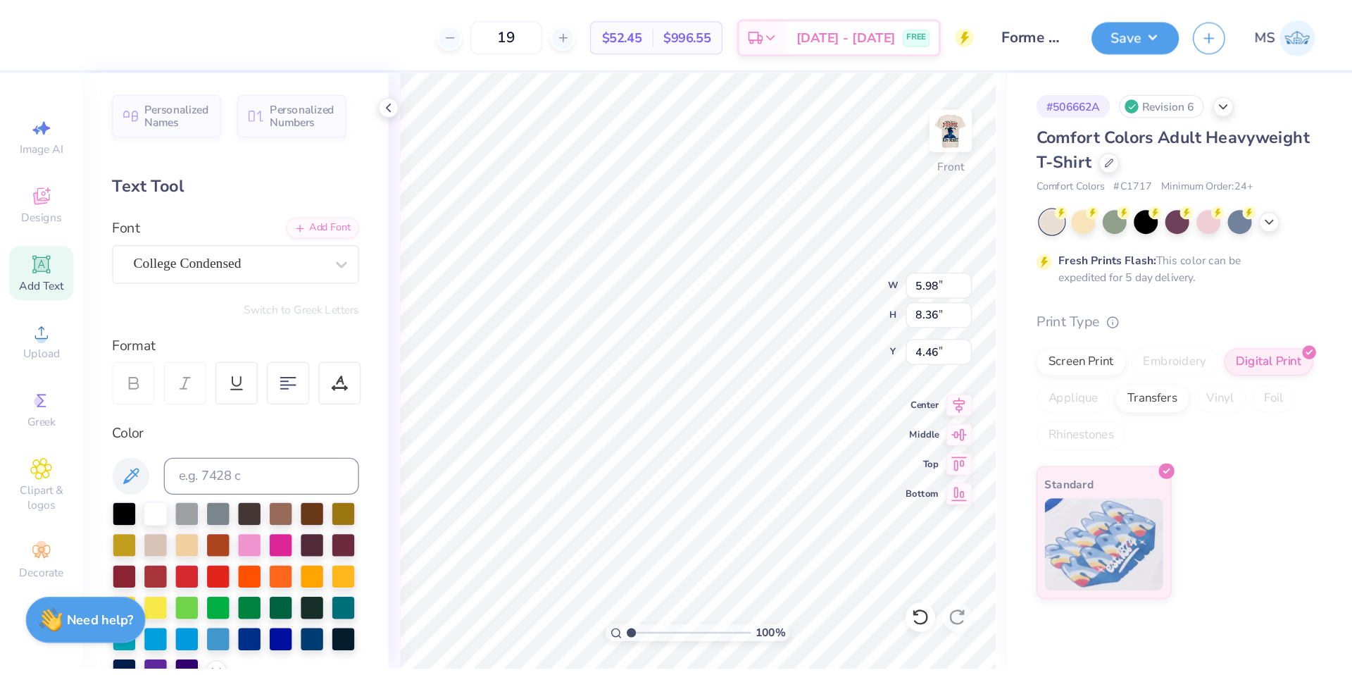
scroll to position [13, 3]
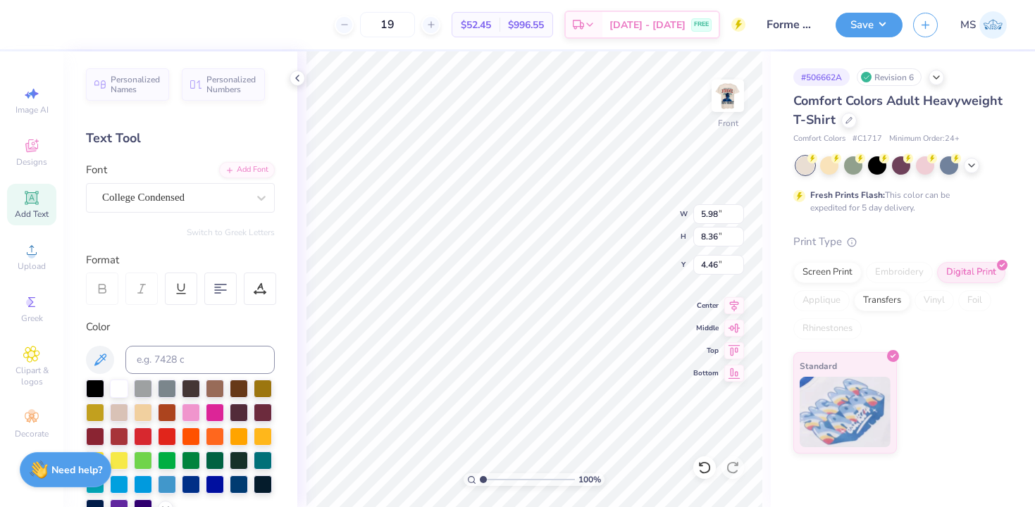
type textarea "Jr kerr karleigh smith maddie moore michael coggins reagan joyner ronan ochsner…"
type input "5.98"
type input "8.36"
type input "4.46"
type input "5.93"
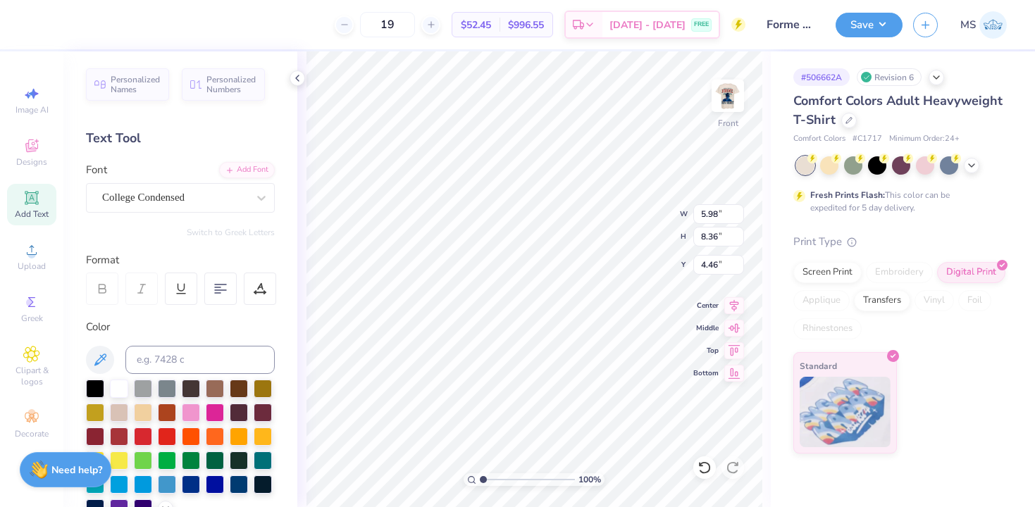
type input "8.23"
type input "4.53"
type input "5.93"
type input "8.23"
type input "4.53"
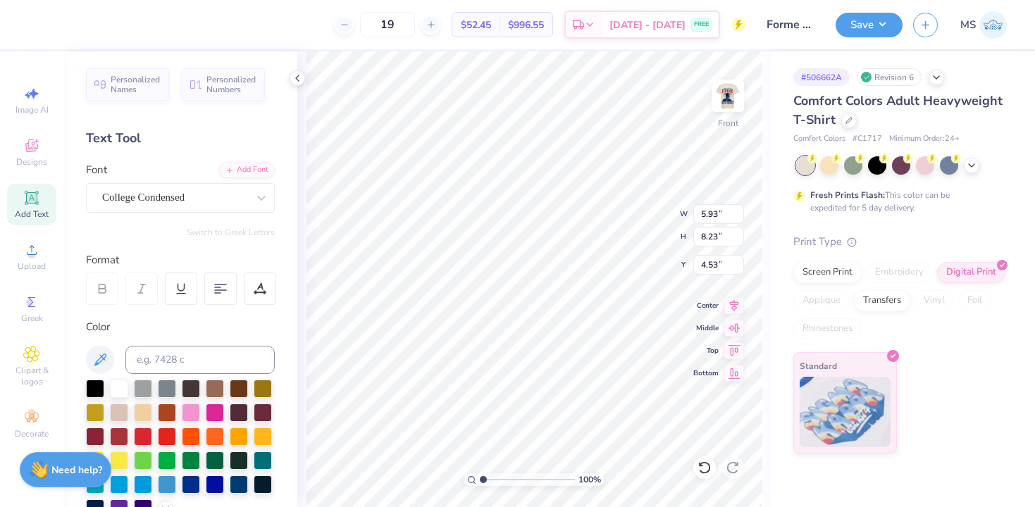
type input "5.98"
type input "8.36"
type input "5.39"
type input "5.93"
type input "8.23"
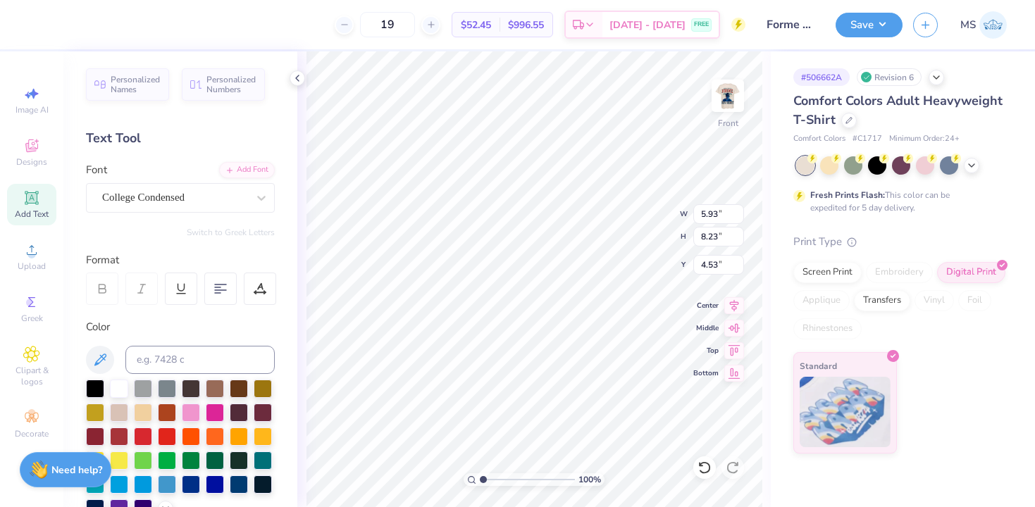
type input "5.52"
click at [727, 99] on img at bounding box center [727, 96] width 56 height 56
click at [859, 25] on button "Save" at bounding box center [868, 23] width 67 height 25
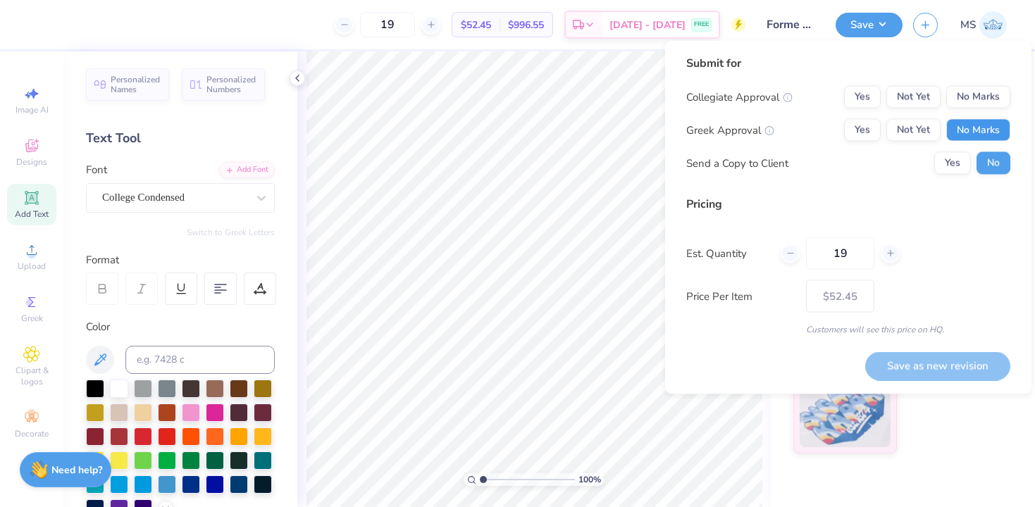
click at [962, 136] on button "No Marks" at bounding box center [978, 130] width 64 height 23
click at [975, 88] on button "No Marks" at bounding box center [978, 97] width 64 height 23
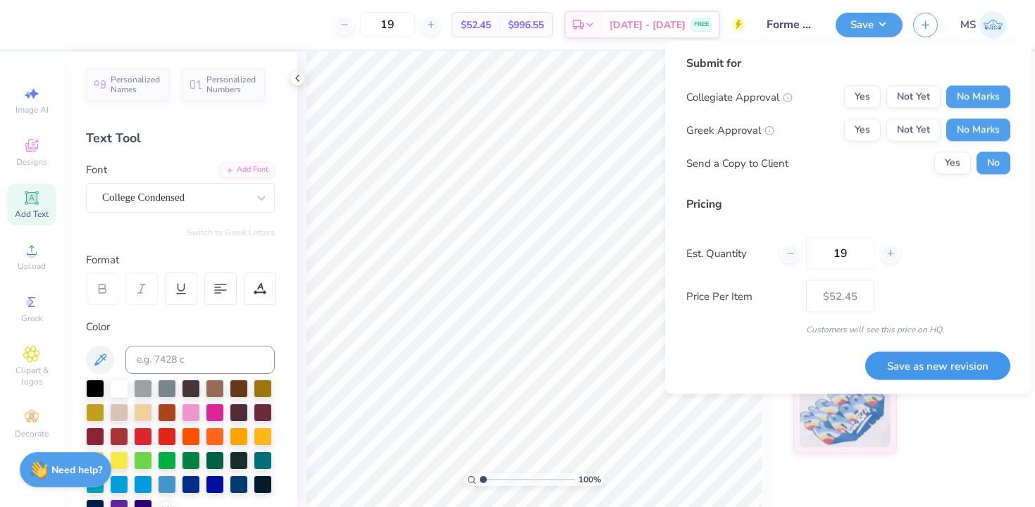
click at [940, 366] on button "Save as new revision" at bounding box center [937, 365] width 145 height 29
type input "$52.45"
